Goal: Task Accomplishment & Management: Use online tool/utility

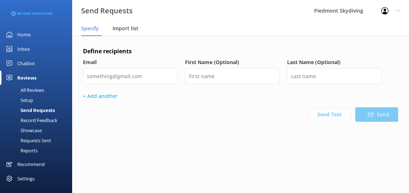
click at [123, 28] on span "Import list" at bounding box center [125, 28] width 26 height 7
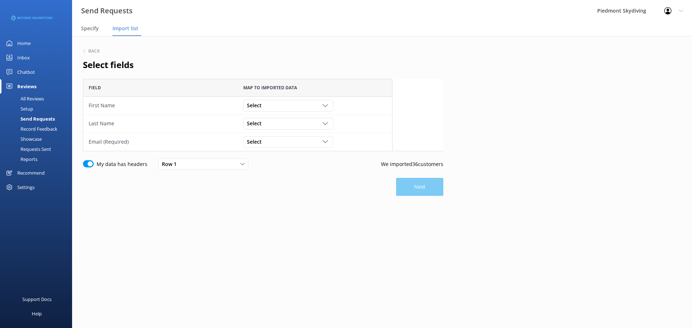
scroll to position [67, 355]
click at [350, 103] on icon "grid" at bounding box center [350, 105] width 5 height 5
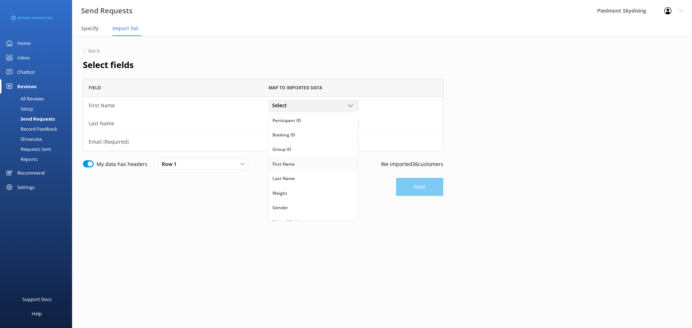
click at [323, 159] on link "First Name" at bounding box center [313, 164] width 89 height 14
click at [352, 125] on icon "grid" at bounding box center [350, 123] width 5 height 5
click at [323, 195] on link "Last Name" at bounding box center [313, 197] width 89 height 14
click at [350, 142] on icon "grid" at bounding box center [350, 141] width 5 height 5
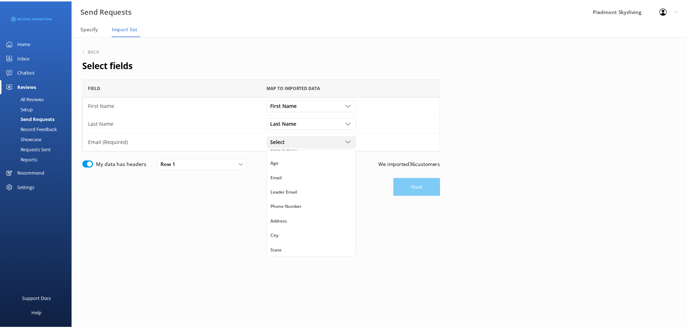
scroll to position [107, 0]
click at [334, 174] on link "Email" at bounding box center [313, 180] width 89 height 14
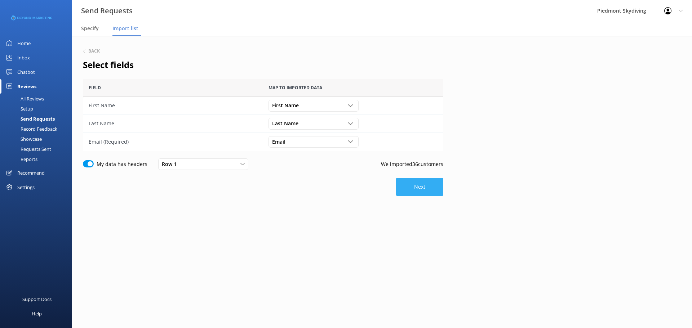
click at [432, 190] on button "Next" at bounding box center [419, 187] width 47 height 18
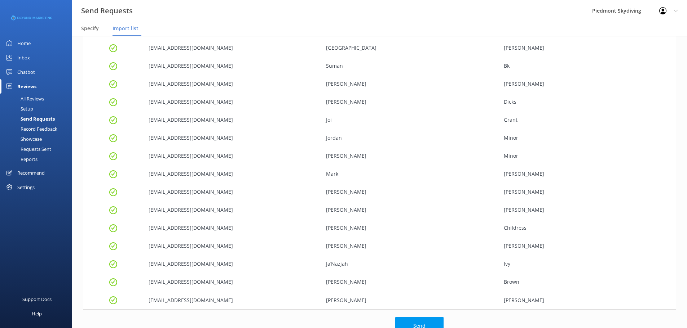
scroll to position [425, 0]
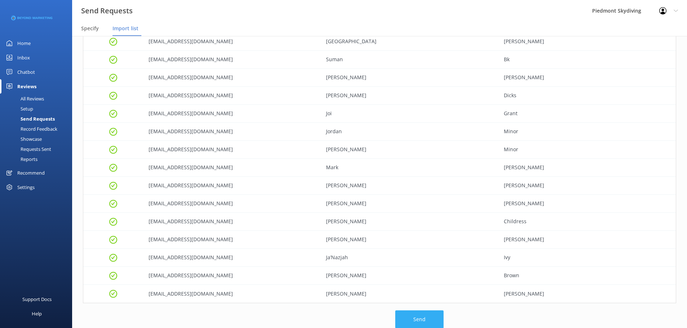
click at [412, 318] on button "Send" at bounding box center [419, 320] width 48 height 18
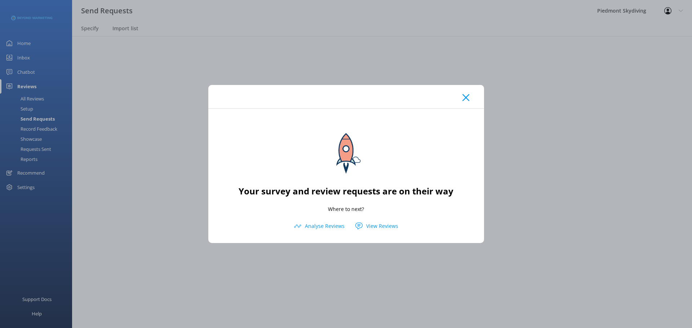
click at [466, 98] on use at bounding box center [465, 97] width 7 height 7
